Goal: Task Accomplishment & Management: Complete application form

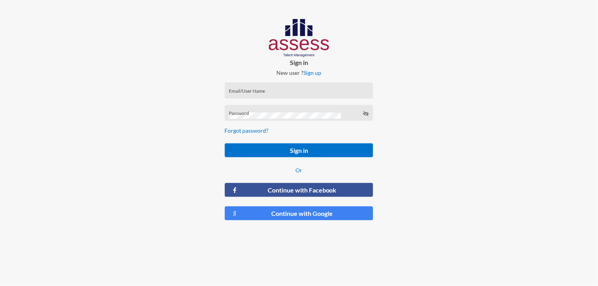
click at [286, 83] on div "Email/User Name" at bounding box center [299, 91] width 149 height 16
click at [284, 89] on div "Email/User Name" at bounding box center [299, 93] width 140 height 12
click at [280, 94] on div "Email/UserName is required" at bounding box center [299, 102] width 149 height 16
click at [253, 87] on div "Email/User Name" at bounding box center [299, 93] width 140 height 12
click at [244, 95] on div "Email/UserName is required" at bounding box center [299, 102] width 149 height 16
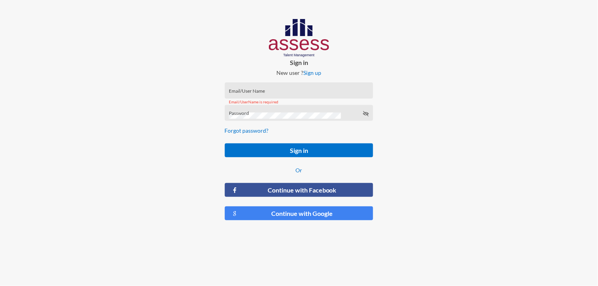
click at [244, 94] on div "Email/UserName is required" at bounding box center [299, 102] width 149 height 16
click at [243, 90] on input "Email/User Name" at bounding box center [299, 93] width 140 height 6
click at [252, 109] on div "Password" at bounding box center [299, 113] width 149 height 16
click at [272, 92] on div "Email/User Name Email/UserName is required" at bounding box center [299, 91] width 149 height 16
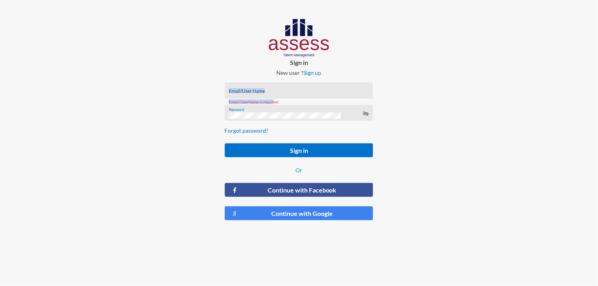
click at [272, 92] on input "Email/User Name" at bounding box center [299, 93] width 140 height 6
click at [273, 90] on input "Email/User Name" at bounding box center [299, 93] width 140 height 6
type input "v"
paste input "MoaazHany-RME"
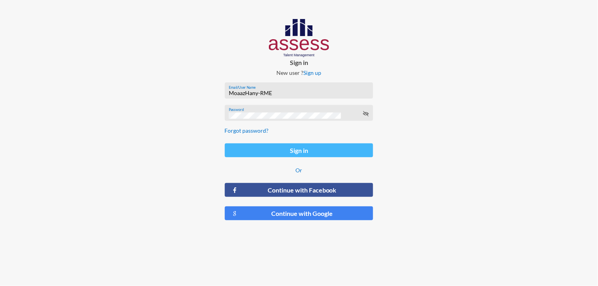
type input "MoaazHany-RME"
click at [287, 144] on button "Sign in" at bounding box center [299, 151] width 149 height 14
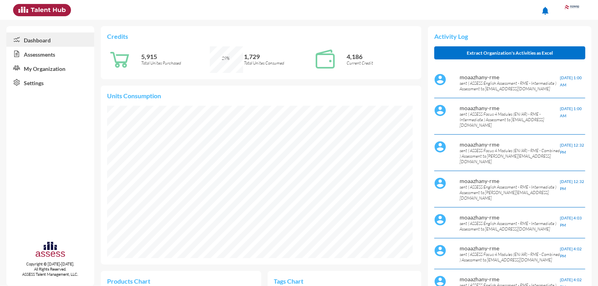
click at [45, 56] on link "Assessments" at bounding box center [50, 54] width 88 height 14
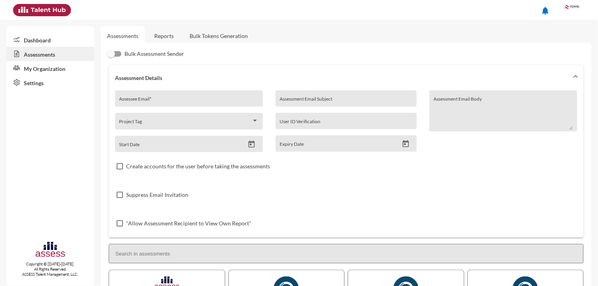
drag, startPoint x: 165, startPoint y: 42, endPoint x: 171, endPoint y: 40, distance: 5.9
click at [165, 43] on link "Reports" at bounding box center [164, 35] width 32 height 19
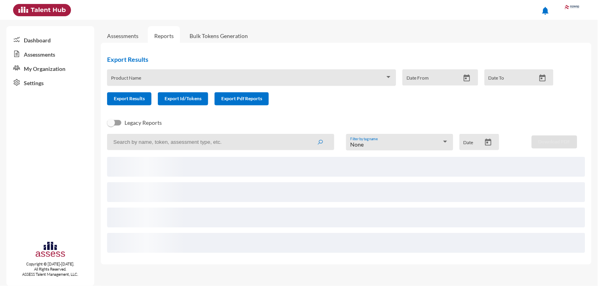
drag, startPoint x: 281, startPoint y: 183, endPoint x: 250, endPoint y: 188, distance: 31.3
click at [250, 188] on span at bounding box center [346, 193] width 479 height 20
click at [160, 38] on link "Reports" at bounding box center [164, 35] width 32 height 19
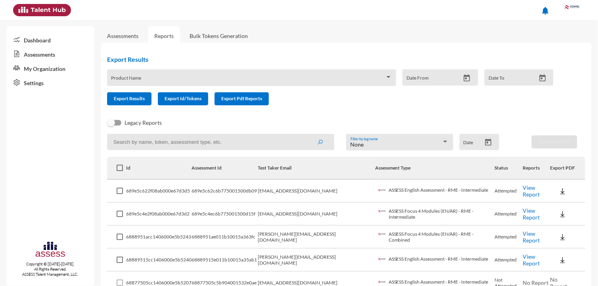
click at [156, 142] on input at bounding box center [220, 142] width 227 height 16
click at [156, 137] on input "a" at bounding box center [220, 142] width 227 height 16
paste input "[EMAIL_ADDRESS][DOMAIN_NAME]"
type input "[EMAIL_ADDRESS][DOMAIN_NAME]"
click at [308, 135] on button "submit" at bounding box center [320, 142] width 25 height 14
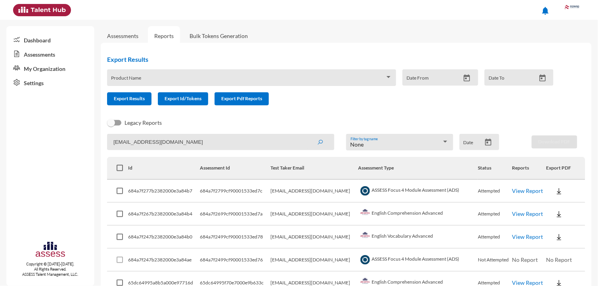
click at [526, 190] on link "View Report" at bounding box center [528, 191] width 31 height 7
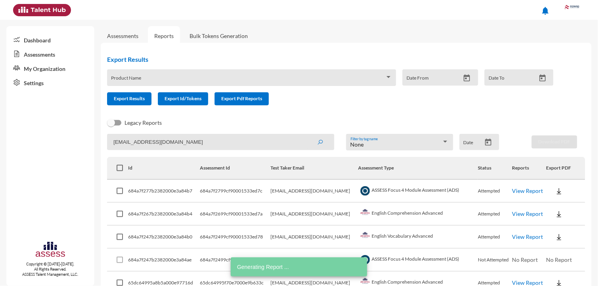
click at [530, 211] on link "View Report" at bounding box center [528, 214] width 31 height 7
click at [522, 234] on link "View Report" at bounding box center [528, 237] width 31 height 7
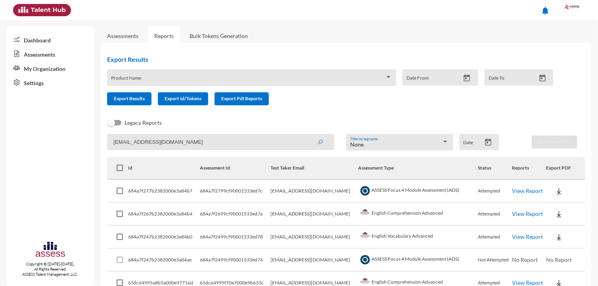
click at [125, 39] on link "Assessments" at bounding box center [122, 36] width 31 height 7
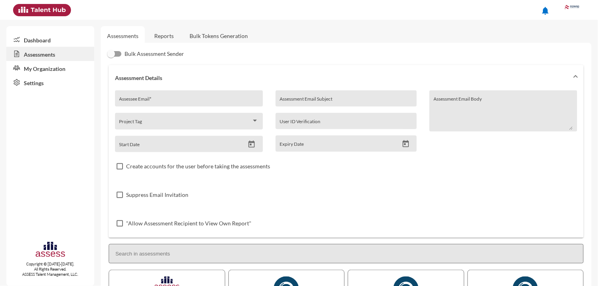
click at [160, 102] on input "Assessee Email *" at bounding box center [189, 101] width 140 height 6
click at [226, 99] on input "Shah" at bounding box center [189, 101] width 140 height 6
paste input "shahinaz.dewidar@rowad-rme.com"
type input "shahinaz.dewidar@rowad-rme.com"
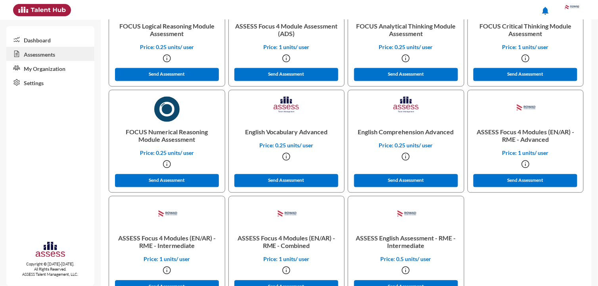
scroll to position [315, 0]
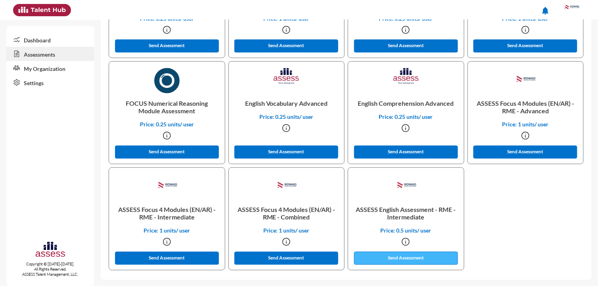
click at [434, 260] on button "Send Assessment" at bounding box center [406, 258] width 104 height 13
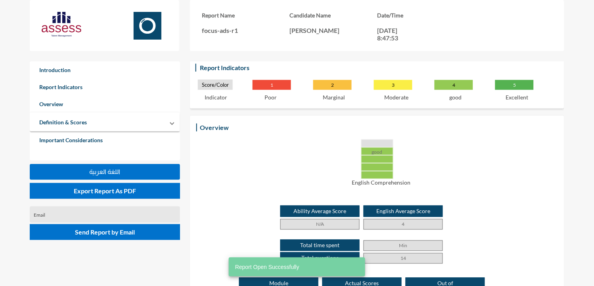
scroll to position [124, 0]
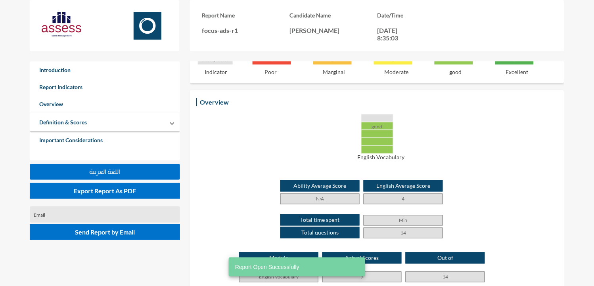
scroll to position [153, 0]
